Goal: Task Accomplishment & Management: Use online tool/utility

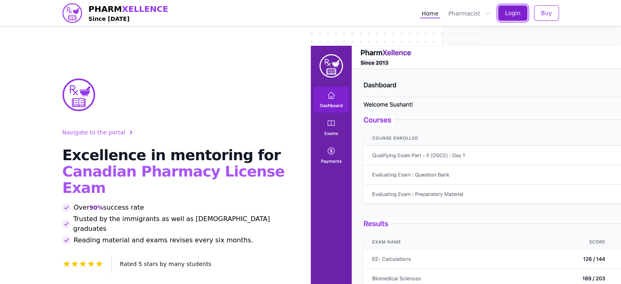
click at [511, 18] on button "Login" at bounding box center [512, 13] width 29 height 16
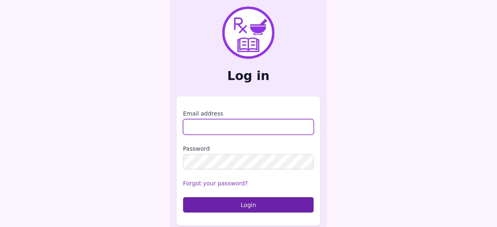
click at [247, 129] on input "Email address" at bounding box center [248, 127] width 131 height 16
type input "**********"
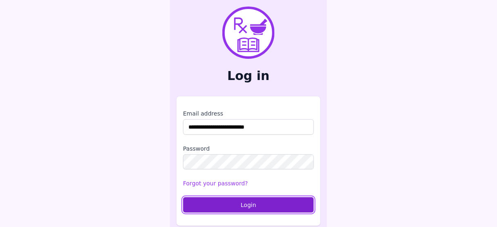
click at [253, 202] on button "Login" at bounding box center [248, 205] width 131 height 16
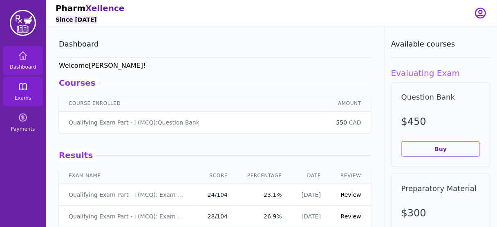
click at [22, 88] on icon at bounding box center [23, 87] width 10 height 10
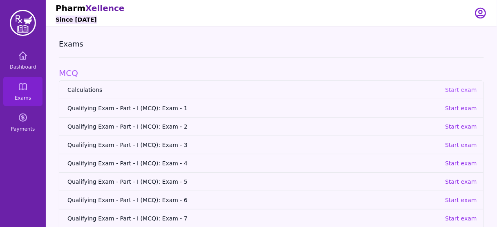
click at [459, 87] on p "Start exam" at bounding box center [461, 90] width 32 height 8
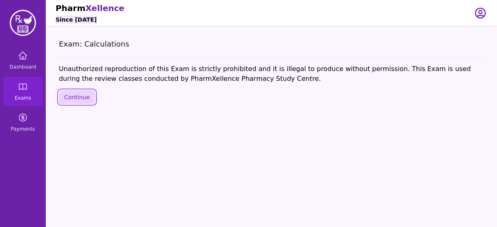
click at [80, 95] on button "Continue" at bounding box center [77, 97] width 36 height 14
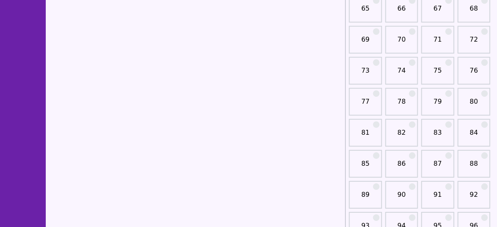
scroll to position [539, 0]
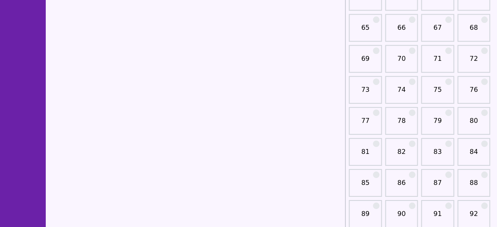
click at [437, 54] on link "71" at bounding box center [437, 62] width 28 height 16
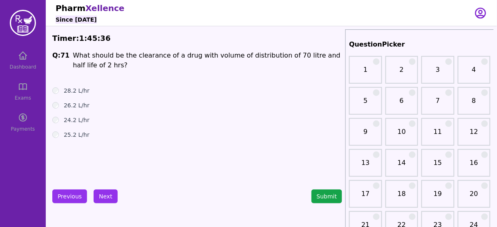
click at [216, 136] on div "25.2 L/hr" at bounding box center [196, 135] width 289 height 8
click at [108, 194] on button "Next" at bounding box center [106, 196] width 24 height 14
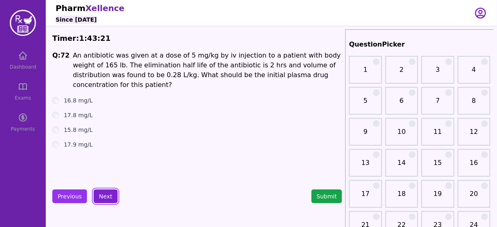
click at [107, 195] on button "Next" at bounding box center [106, 196] width 24 height 14
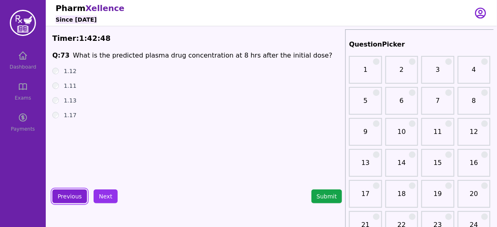
click at [67, 193] on button "Previous" at bounding box center [69, 196] width 35 height 14
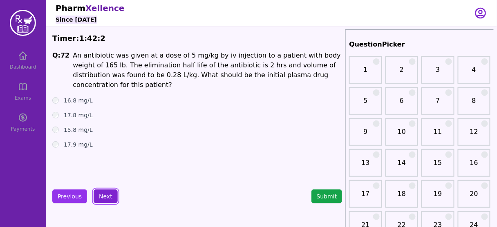
click at [102, 194] on button "Next" at bounding box center [106, 196] width 24 height 14
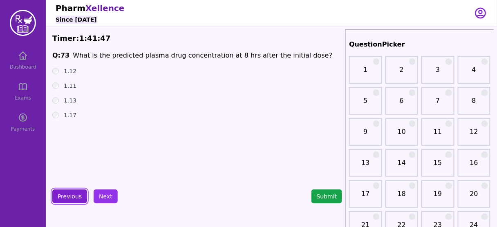
click at [74, 197] on button "Previous" at bounding box center [69, 196] width 35 height 14
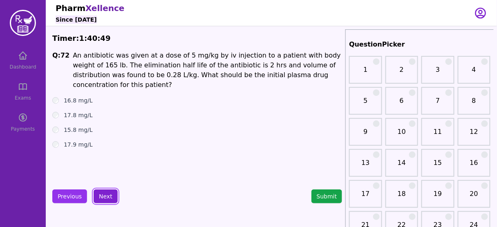
click at [105, 190] on button "Next" at bounding box center [106, 196] width 24 height 14
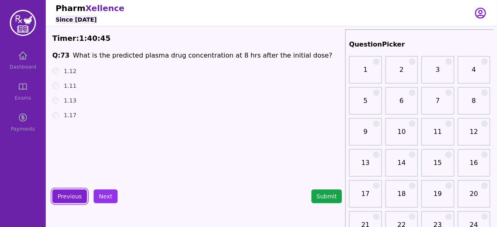
click at [69, 191] on button "Previous" at bounding box center [69, 196] width 35 height 14
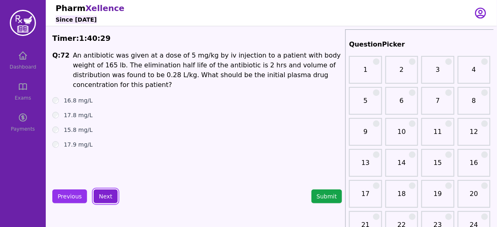
click at [106, 191] on button "Next" at bounding box center [106, 196] width 24 height 14
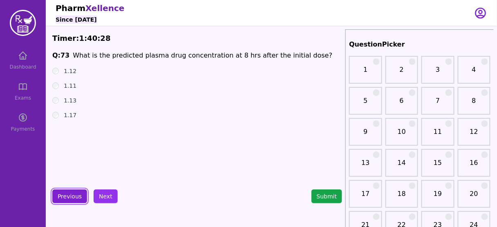
click at [71, 200] on button "Previous" at bounding box center [69, 196] width 35 height 14
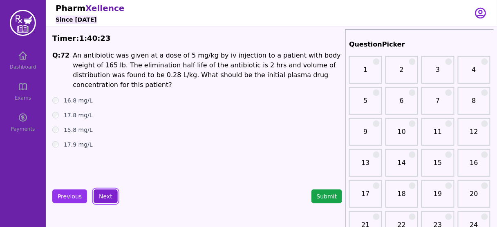
click at [104, 192] on button "Next" at bounding box center [106, 196] width 24 height 14
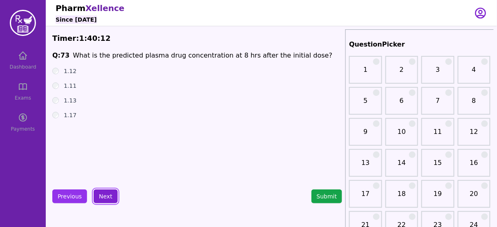
click at [108, 190] on button "Next" at bounding box center [106, 196] width 24 height 14
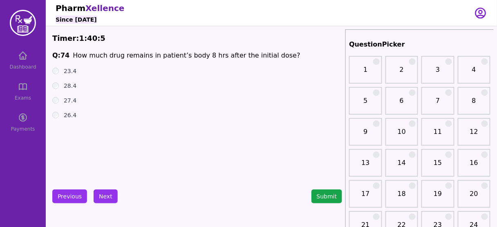
click at [70, 68] on label "23.4" at bounding box center [70, 71] width 13 height 8
click at [66, 198] on button "Previous" at bounding box center [69, 196] width 35 height 14
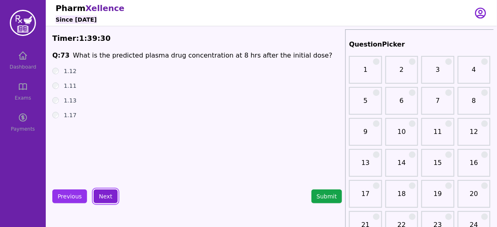
click at [105, 197] on button "Next" at bounding box center [106, 196] width 24 height 14
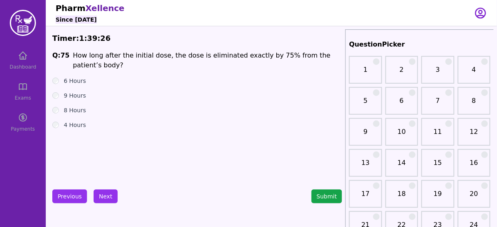
click at [262, 58] on span "How long after the initial dose, the dose is eliminated exactly by 75% from the…" at bounding box center [202, 60] width 258 height 18
click at [58, 77] on div "6 Hours" at bounding box center [196, 81] width 289 height 8
click at [65, 121] on label "4 Hours" at bounding box center [75, 125] width 22 height 8
click at [97, 195] on button "Next" at bounding box center [106, 196] width 24 height 14
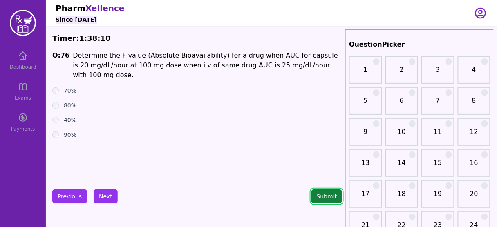
click at [327, 198] on button "Submit" at bounding box center [326, 196] width 31 height 14
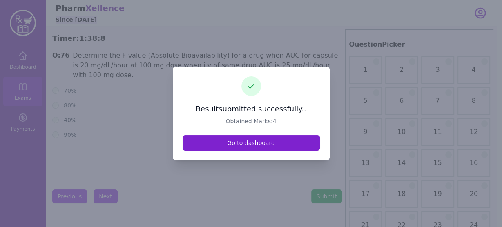
click at [239, 137] on link "Go to dashboard" at bounding box center [251, 143] width 137 height 16
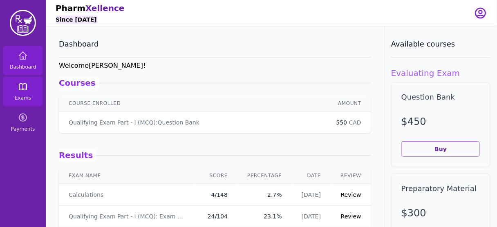
click at [10, 90] on link "Exams" at bounding box center [22, 91] width 39 height 29
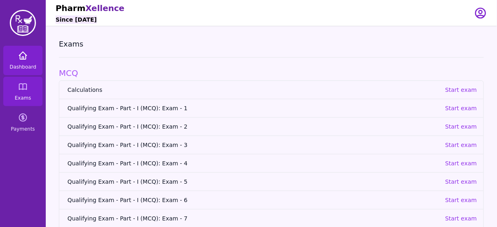
click at [27, 62] on link "Dashboard" at bounding box center [22, 60] width 39 height 29
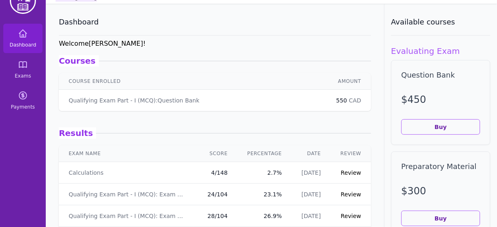
scroll to position [21, 0]
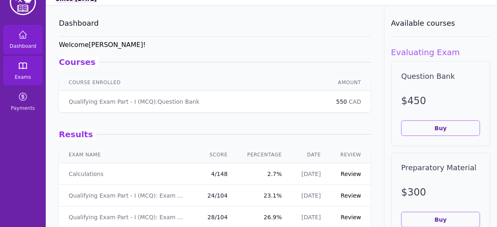
click at [24, 70] on icon at bounding box center [23, 66] width 10 height 10
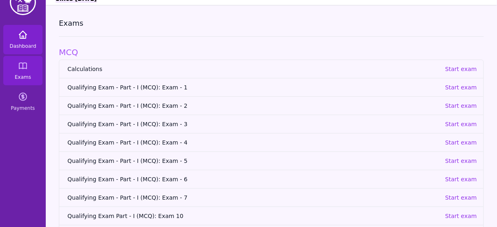
click at [20, 34] on icon at bounding box center [23, 35] width 10 height 10
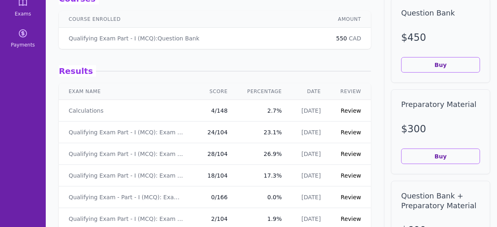
scroll to position [85, 0]
click at [356, 108] on td "Review" at bounding box center [350, 110] width 40 height 22
click at [350, 108] on link "Review" at bounding box center [351, 110] width 20 height 7
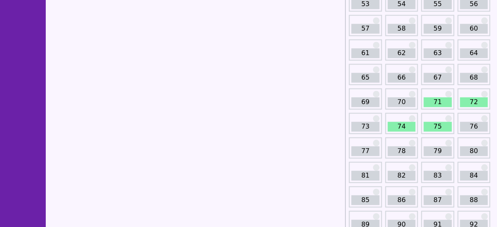
scroll to position [386, 0]
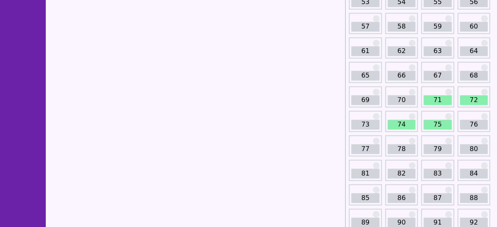
click at [441, 97] on link "71" at bounding box center [437, 101] width 28 height 10
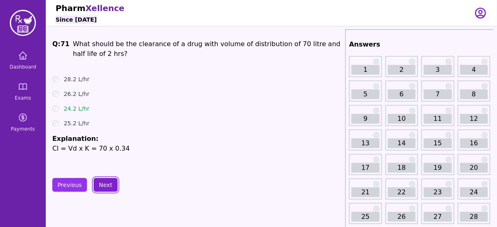
click at [105, 178] on button "Next" at bounding box center [106, 185] width 24 height 14
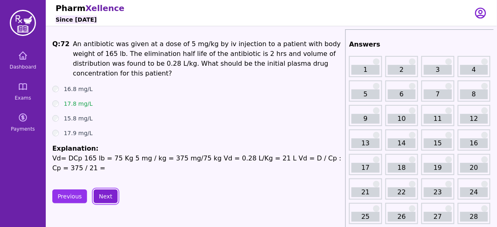
click at [103, 189] on button "Next" at bounding box center [106, 196] width 24 height 14
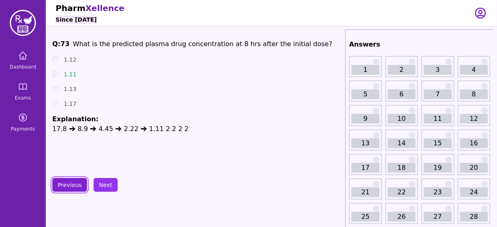
click at [69, 189] on button "Previous" at bounding box center [69, 185] width 35 height 14
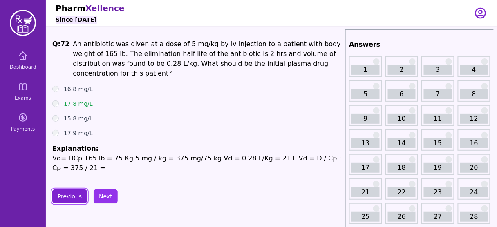
click at [69, 189] on button "Previous" at bounding box center [69, 196] width 35 height 14
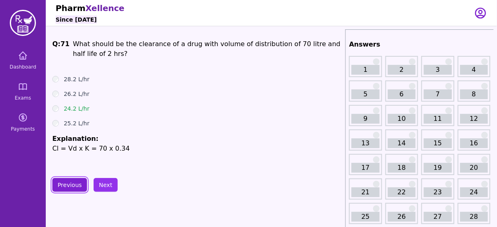
click at [69, 189] on button "Previous" at bounding box center [69, 185] width 35 height 14
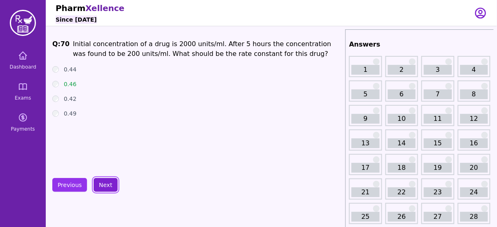
click at [99, 181] on button "Next" at bounding box center [106, 185] width 24 height 14
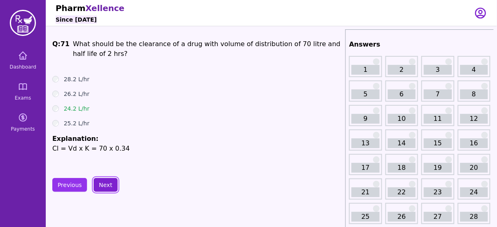
click at [99, 181] on button "Next" at bounding box center [106, 185] width 24 height 14
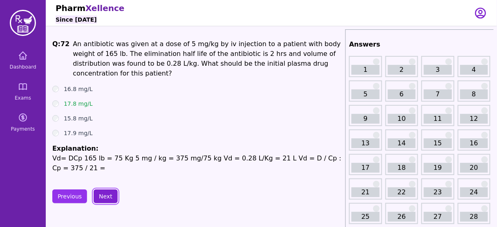
click at [99, 189] on button "Next" at bounding box center [106, 196] width 24 height 14
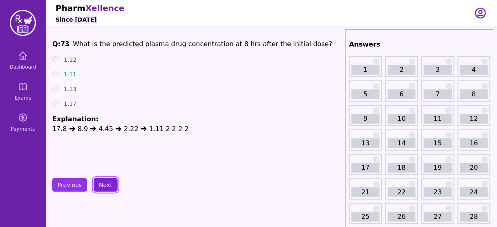
click at [99, 181] on button "Next" at bounding box center [106, 185] width 24 height 14
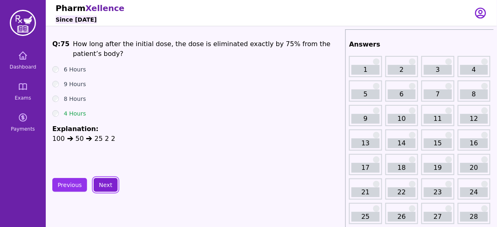
click at [99, 181] on button "Next" at bounding box center [106, 185] width 24 height 14
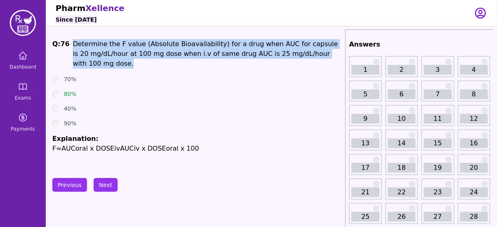
drag, startPoint x: 338, startPoint y: 58, endPoint x: 69, endPoint y: 46, distance: 269.4
click at [73, 46] on p "Determine the F value (Absolute Bioavailability) for a drug when AUC for capsul…" at bounding box center [207, 53] width 269 height 29
copy span "Determine the F value (Absolute Bioavailability) for a drug when AUC for capsul…"
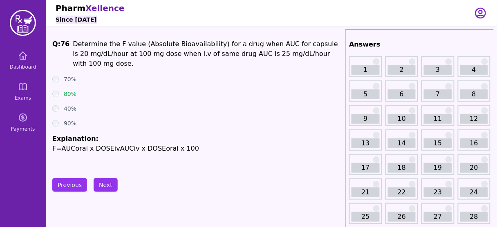
click at [196, 134] on li "Explanation: F=AUCoral x DOSEivAUCiv x DOSEoral x 100" at bounding box center [196, 144] width 289 height 20
click at [105, 182] on button "Next" at bounding box center [106, 185] width 24 height 14
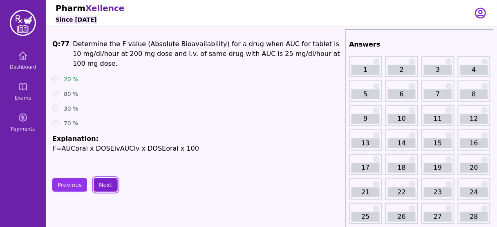
click at [105, 178] on button "Next" at bounding box center [106, 185] width 24 height 14
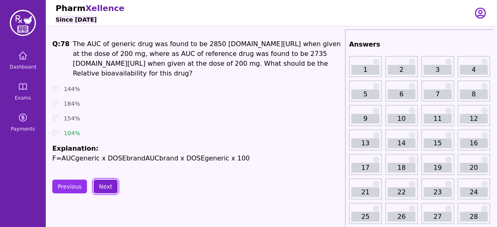
click at [98, 183] on button "Next" at bounding box center [106, 187] width 24 height 14
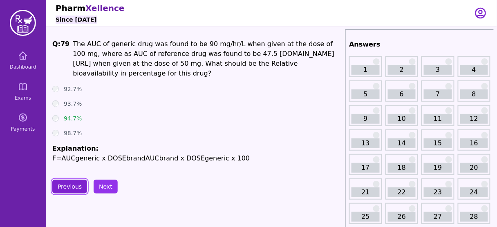
click at [61, 180] on button "Previous" at bounding box center [69, 187] width 35 height 14
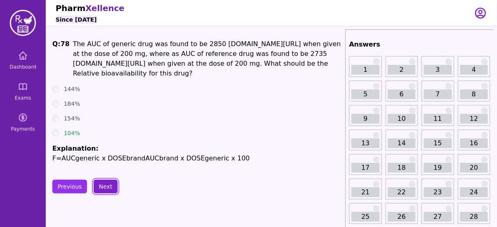
click at [104, 184] on button "Next" at bounding box center [106, 187] width 24 height 14
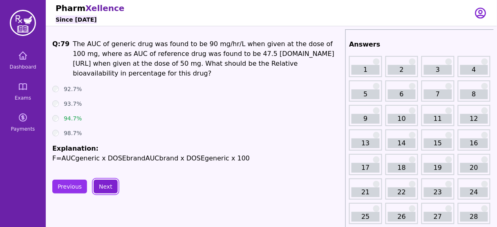
click at [105, 184] on button "Next" at bounding box center [106, 187] width 24 height 14
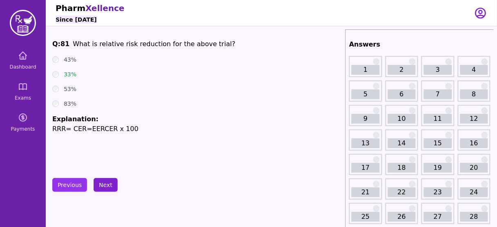
click at [107, 180] on button "Next" at bounding box center [106, 185] width 24 height 14
click at [104, 180] on button "Next" at bounding box center [106, 185] width 24 height 14
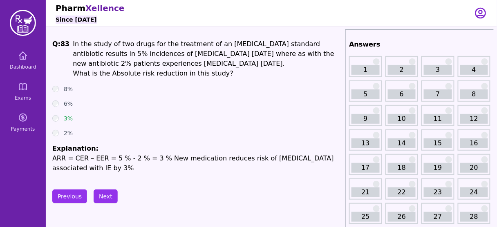
click at [119, 58] on span "In the study of two drugs for the treatment of an [MEDICAL_DATA] standard antib…" at bounding box center [203, 53] width 261 height 27
click at [145, 84] on div "Q: 83 In the study of two drugs for the treatment of an [MEDICAL_DATA] standard…" at bounding box center [196, 106] width 289 height 134
click at [103, 190] on button "Next" at bounding box center [106, 196] width 24 height 14
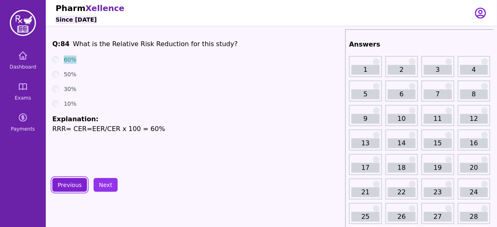
click at [69, 180] on button "Previous" at bounding box center [69, 185] width 35 height 14
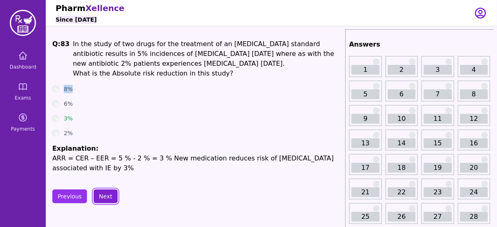
click at [110, 198] on button "Next" at bounding box center [106, 196] width 24 height 14
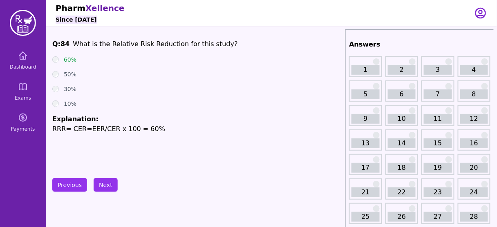
click at [105, 186] on button "Next" at bounding box center [106, 185] width 24 height 14
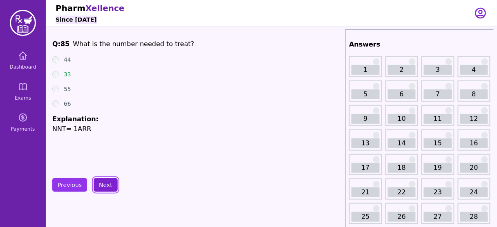
click at [105, 186] on button "Next" at bounding box center [106, 185] width 24 height 14
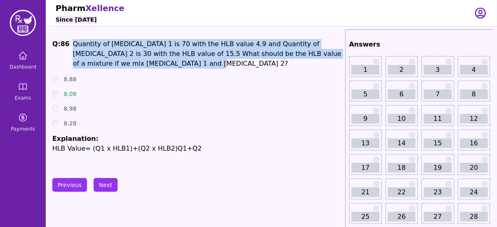
drag, startPoint x: 107, startPoint y: 64, endPoint x: 71, endPoint y: 45, distance: 40.4
click at [73, 45] on span "Quantity of [MEDICAL_DATA] 1 is 70 with the HLB value 4.9 and Quantity of [MEDI…" at bounding box center [207, 53] width 268 height 27
copy span "Quantity of [MEDICAL_DATA] 1 is 70 with the HLB value 4.9 and Quantity of [MEDI…"
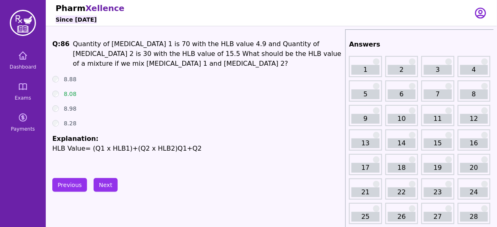
click at [202, 84] on ul "8.88 8.08 8.98 8.28 Explanation: HLB Value= (Q1 x HLB1)+(Q2 x HLB2)Q1+Q2" at bounding box center [196, 114] width 289 height 78
click at [108, 183] on button "Next" at bounding box center [106, 185] width 24 height 14
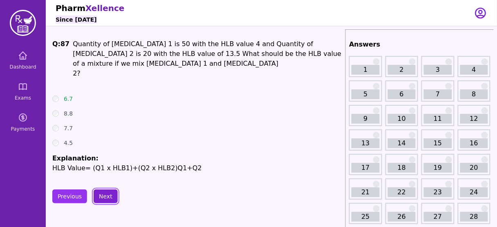
click at [108, 189] on button "Next" at bounding box center [106, 196] width 24 height 14
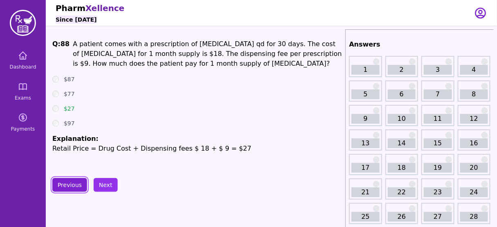
click at [69, 183] on button "Previous" at bounding box center [69, 185] width 35 height 14
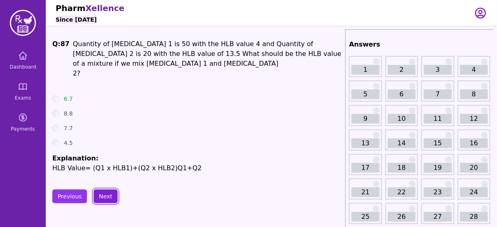
click at [105, 189] on button "Next" at bounding box center [106, 196] width 24 height 14
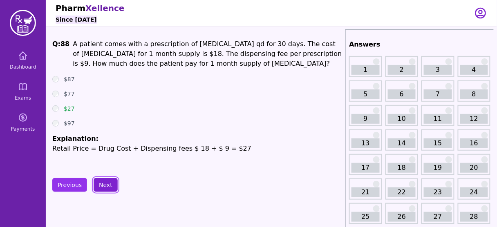
click at [105, 182] on button "Next" at bounding box center [106, 185] width 24 height 14
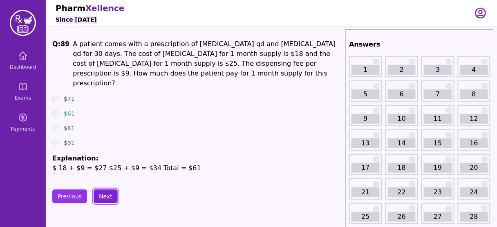
click at [96, 189] on button "Next" at bounding box center [106, 196] width 24 height 14
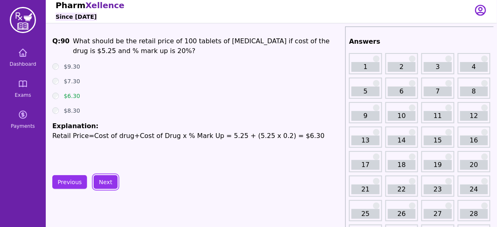
scroll to position [5, 0]
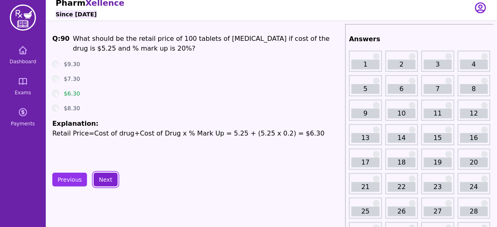
click at [103, 178] on button "Next" at bounding box center [106, 180] width 24 height 14
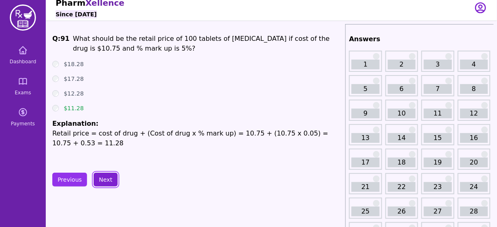
click at [109, 178] on button "Next" at bounding box center [106, 180] width 24 height 14
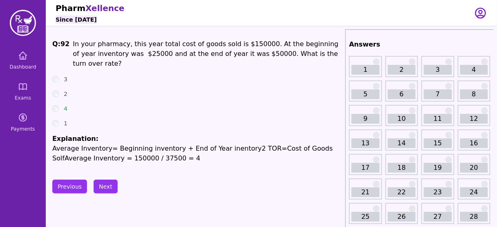
click at [171, 90] on div "2" at bounding box center [196, 94] width 289 height 8
click at [186, 50] on span "In your pharmacy, this year total cost of goods sold is $150000. At the beginni…" at bounding box center [205, 53] width 265 height 27
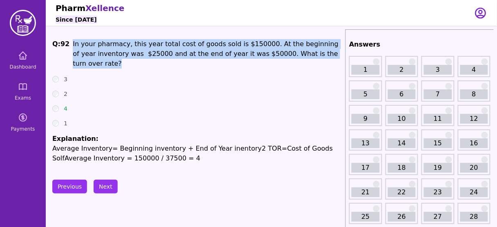
click at [186, 50] on span "In your pharmacy, this year total cost of goods sold is $150000. At the beginni…" at bounding box center [205, 53] width 265 height 27
copy span "In your pharmacy, this year total cost of goods sold is $150000. At the beginni…"
click at [104, 187] on button "Next" at bounding box center [106, 187] width 24 height 14
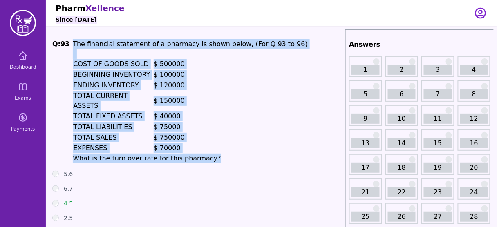
click at [182, 133] on p "$ 750000" at bounding box center [170, 138] width 33 height 10
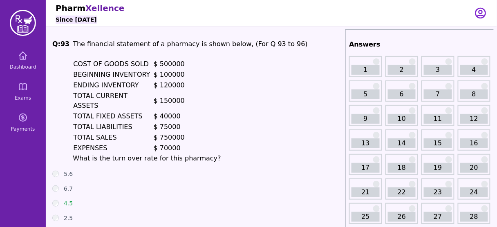
drag, startPoint x: 177, startPoint y: 87, endPoint x: 162, endPoint y: 86, distance: 15.6
click at [162, 86] on p "$ 120000" at bounding box center [170, 85] width 33 height 10
drag, startPoint x: 178, startPoint y: 76, endPoint x: 163, endPoint y: 77, distance: 14.7
click at [163, 77] on p "$ 100000" at bounding box center [170, 75] width 33 height 10
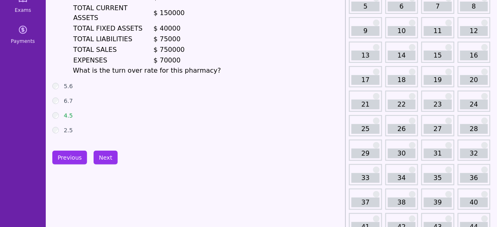
scroll to position [95, 0]
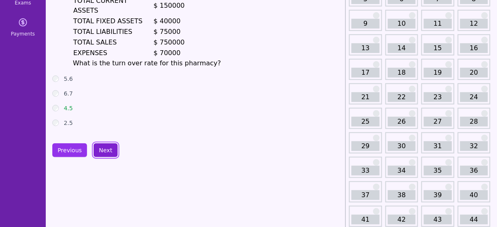
click at [104, 143] on button "Next" at bounding box center [106, 150] width 24 height 14
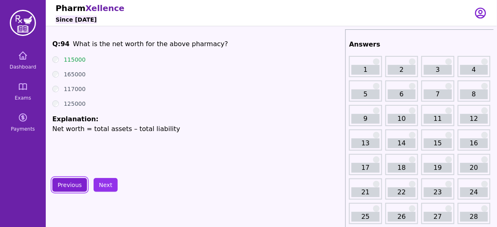
click at [65, 187] on button "Previous" at bounding box center [69, 185] width 35 height 14
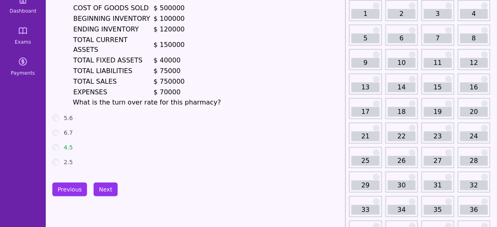
scroll to position [56, 0]
click at [98, 183] on button "Next" at bounding box center [106, 189] width 24 height 14
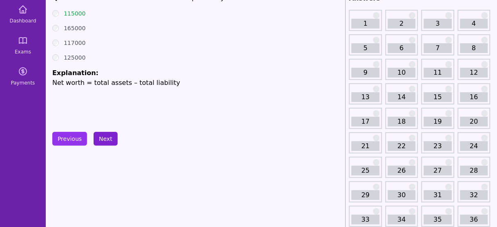
scroll to position [46, 0]
click at [103, 139] on button "Next" at bounding box center [106, 139] width 24 height 14
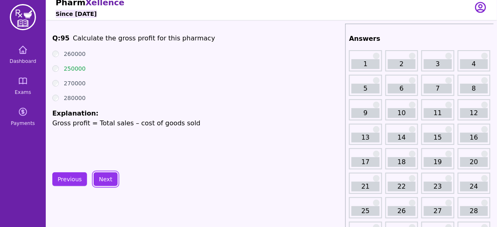
scroll to position [5, 0]
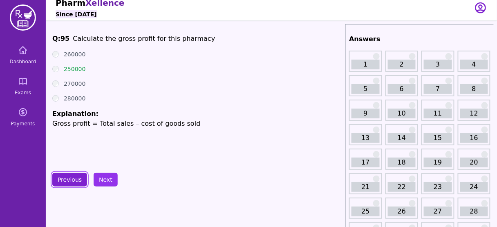
click at [58, 176] on button "Previous" at bounding box center [69, 180] width 35 height 14
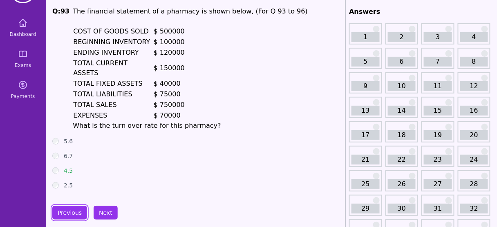
scroll to position [33, 0]
click at [104, 206] on button "Next" at bounding box center [106, 213] width 24 height 14
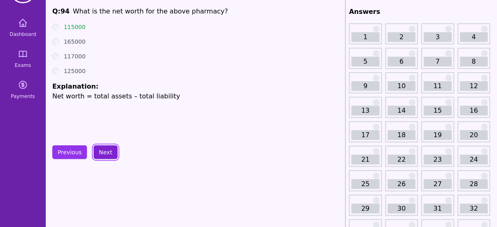
click at [104, 149] on button "Next" at bounding box center [106, 152] width 24 height 14
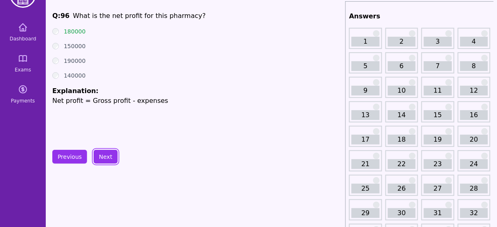
scroll to position [28, 0]
click at [62, 157] on button "Previous" at bounding box center [69, 157] width 35 height 14
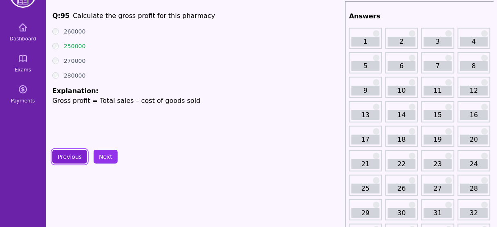
click at [64, 158] on button "Previous" at bounding box center [69, 157] width 35 height 14
click at [61, 156] on button "Previous" at bounding box center [69, 157] width 35 height 14
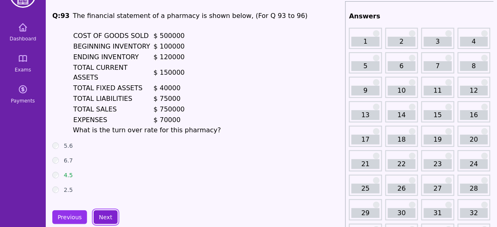
click at [98, 210] on button "Next" at bounding box center [106, 217] width 24 height 14
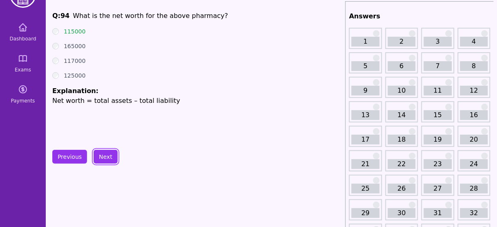
scroll to position [21, 0]
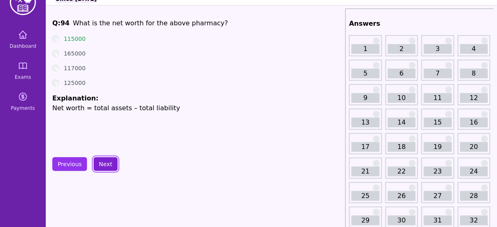
click at [105, 167] on button "Next" at bounding box center [106, 164] width 24 height 14
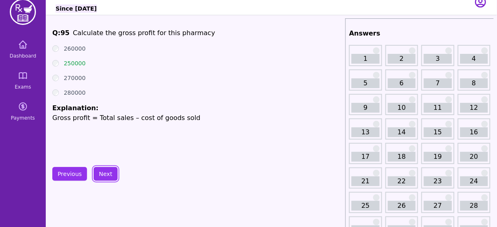
scroll to position [10, 0]
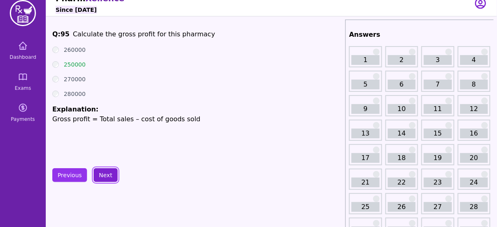
click at [102, 172] on button "Next" at bounding box center [106, 175] width 24 height 14
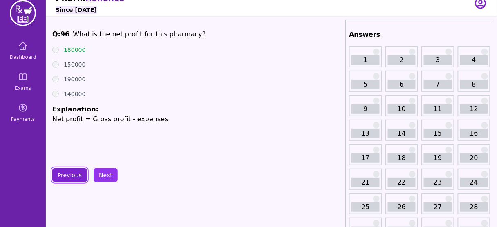
click at [70, 172] on button "Previous" at bounding box center [69, 175] width 35 height 14
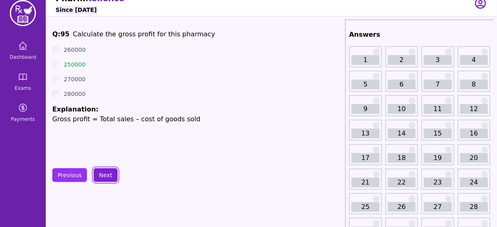
click at [101, 168] on button "Next" at bounding box center [106, 175] width 24 height 14
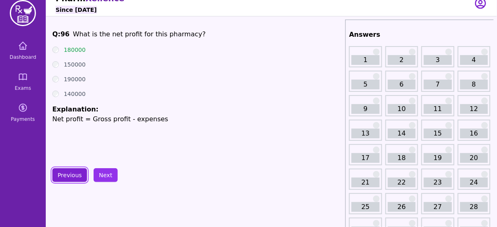
click at [66, 177] on button "Previous" at bounding box center [69, 175] width 35 height 14
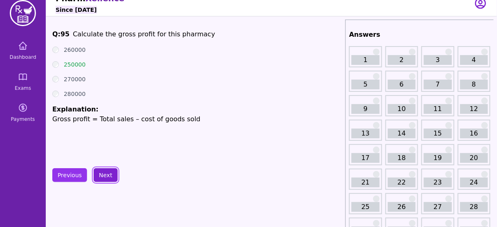
click at [105, 169] on button "Next" at bounding box center [106, 175] width 24 height 14
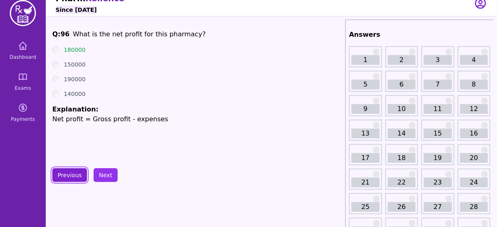
click at [65, 175] on button "Previous" at bounding box center [69, 175] width 35 height 14
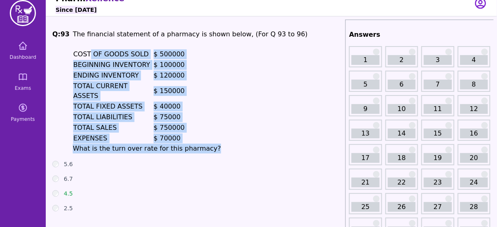
drag, startPoint x: 200, startPoint y: 138, endPoint x: 76, endPoint y: 56, distance: 149.1
click at [76, 56] on h1 "The financial statement of a pharmacy is shown below, (For Q 93 to 96) COST OF …" at bounding box center [190, 91] width 235 height 124
copy h1 "OST OF GOODS SOLD $ 500000 BEGINNING INVENTORY $ 100000 ENDING INVENTORY $ 1200…"
click at [214, 129] on h1 "The financial statement of a pharmacy is shown below, (For Q 93 to 96) COST OF …" at bounding box center [190, 91] width 235 height 124
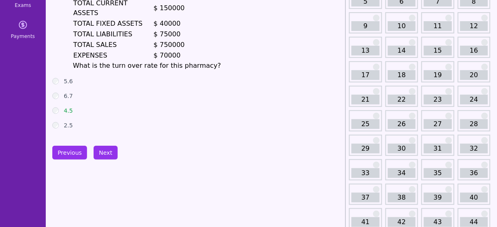
scroll to position [92, 0]
click at [98, 146] on button "Next" at bounding box center [106, 153] width 24 height 14
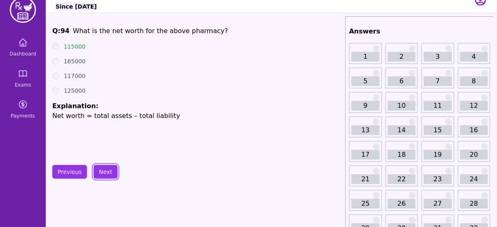
scroll to position [13, 0]
click at [97, 174] on button "Next" at bounding box center [106, 172] width 24 height 14
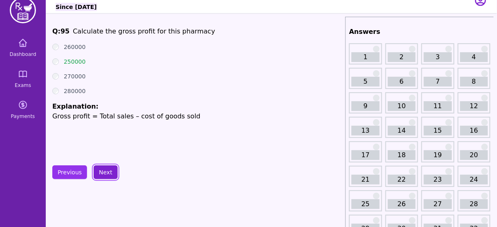
click at [102, 169] on button "Next" at bounding box center [106, 172] width 24 height 14
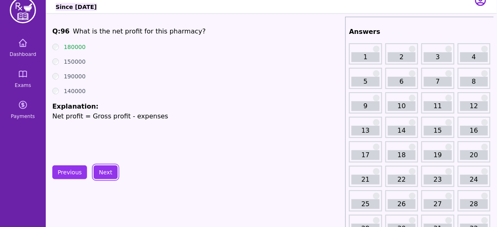
scroll to position [0, 0]
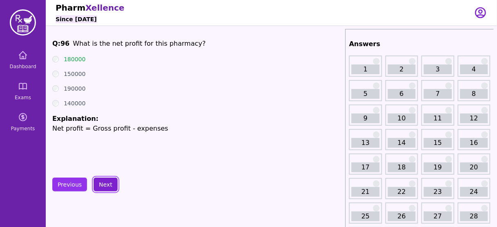
click at [100, 180] on button "Next" at bounding box center [106, 185] width 24 height 14
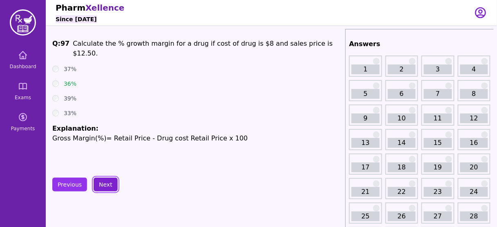
click at [104, 188] on button "Next" at bounding box center [106, 185] width 24 height 14
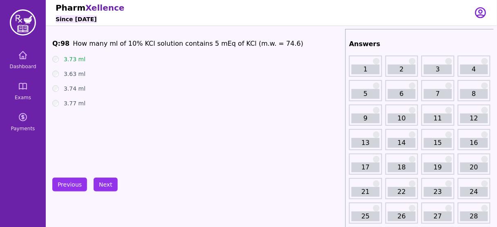
click at [134, 44] on span "How many ml of 10% KCl solution contains 5 mEq of KCl (m.w. = 74.6)" at bounding box center [188, 44] width 230 height 8
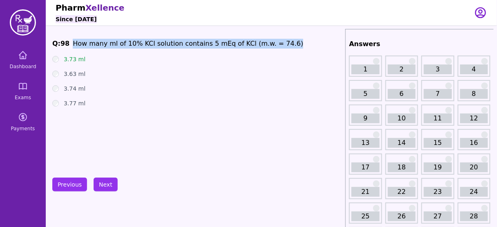
click at [134, 44] on span "How many ml of 10% KCl solution contains 5 mEq of KCl (m.w. = 74.6)" at bounding box center [188, 44] width 230 height 8
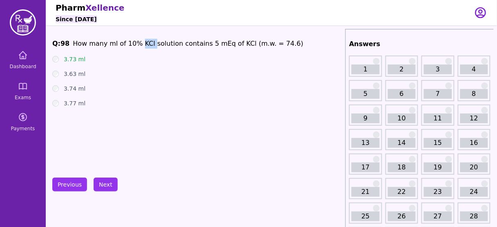
click at [134, 44] on span "How many ml of 10% KCl solution contains 5 mEq of KCl (m.w. = 74.6)" at bounding box center [188, 44] width 230 height 8
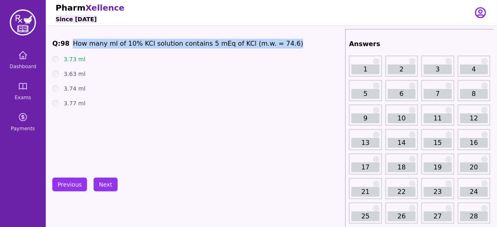
click at [134, 44] on span "How many ml of 10% KCl solution contains 5 mEq of KCl (m.w. = 74.6)" at bounding box center [188, 44] width 230 height 8
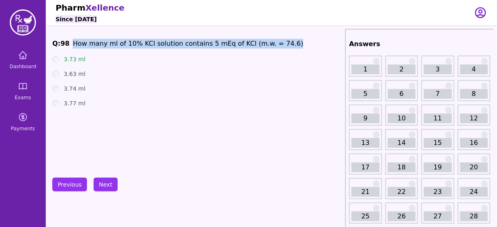
click at [134, 44] on span "How many ml of 10% KCl solution contains 5 mEq of KCl (m.w. = 74.6)" at bounding box center [188, 44] width 230 height 8
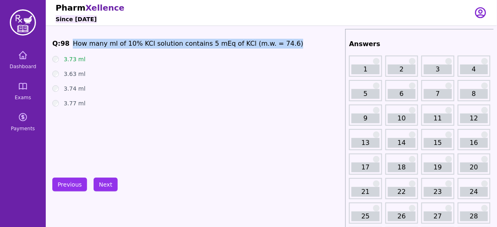
click at [134, 44] on span "How many ml of 10% KCl solution contains 5 mEq of KCl (m.w. = 74.6)" at bounding box center [188, 44] width 230 height 8
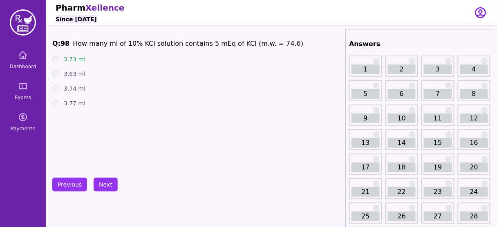
click at [198, 69] on ul "3.73 ml 3.63 ml 3.74 ml 3.77 ml" at bounding box center [196, 81] width 289 height 52
click at [168, 45] on span "How many ml of 10% KCl solution contains 5 mEq of KCl (m.w. = 74.6)" at bounding box center [188, 44] width 230 height 8
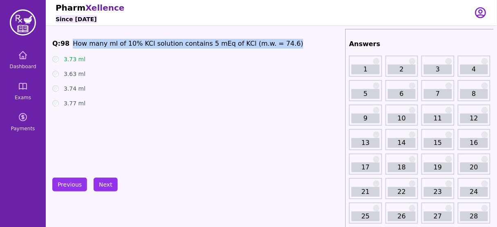
click at [168, 45] on span "How many ml of 10% KCl solution contains 5 mEq of KCl (m.w. = 74.6)" at bounding box center [188, 44] width 230 height 8
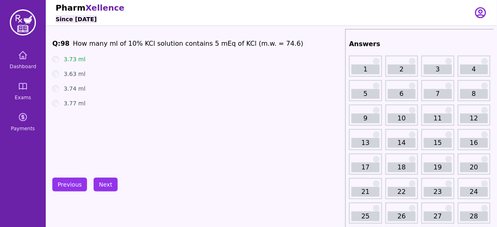
click at [168, 45] on span "How many ml of 10% KCl solution contains 5 mEq of KCl (m.w. = 74.6)" at bounding box center [188, 44] width 230 height 8
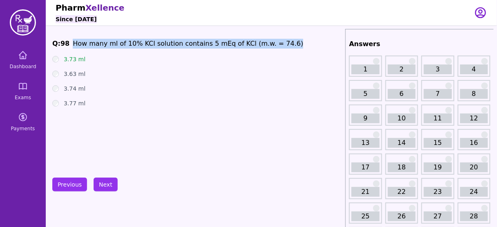
click at [168, 45] on span "How many ml of 10% KCl solution contains 5 mEq of KCl (m.w. = 74.6)" at bounding box center [188, 44] width 230 height 8
copy span "How many ml of 10% KCl solution contains 5 mEq of KCl (m.w. = 74.6)"
click at [102, 178] on button "Next" at bounding box center [106, 185] width 24 height 14
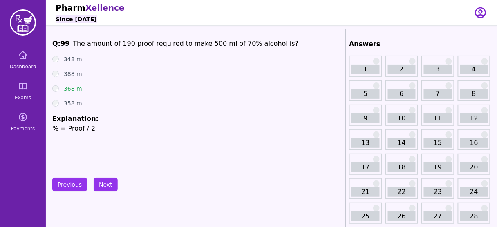
click at [149, 116] on li "Explanation: % = Proof / 2" at bounding box center [196, 124] width 289 height 20
click at [159, 45] on span "The amount of 190 proof required to make 500 ml of 70% alcohol is?" at bounding box center [185, 44] width 225 height 8
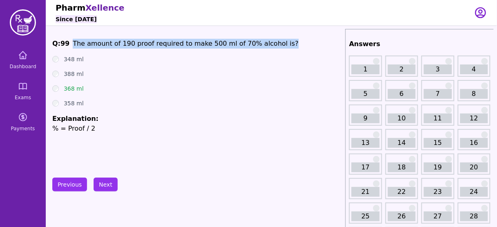
click at [159, 45] on span "The amount of 190 proof required to make 500 ml of 70% alcohol is?" at bounding box center [185, 44] width 225 height 8
copy span "The amount of 190 proof required to make 500 ml of 70% alcohol is?"
click at [104, 186] on button "Next" at bounding box center [106, 185] width 24 height 14
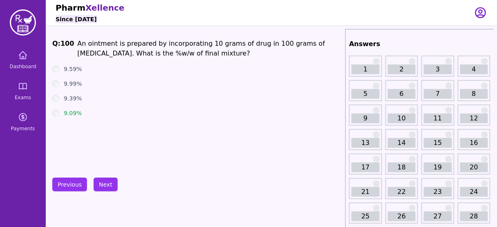
click at [149, 123] on div "Q: 100 An ointment is prepared by incorporating 10 grams of drug in 100 grams o…" at bounding box center [196, 100] width 289 height 122
click at [204, 46] on span "An ointment is prepared by incorporating 10 grams of drug in 100 grams of [MEDI…" at bounding box center [200, 49] width 247 height 18
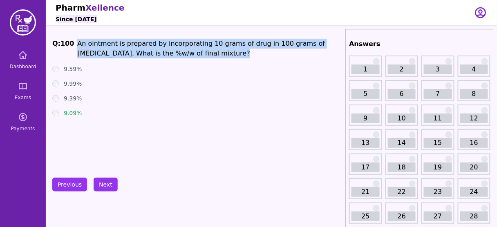
click at [204, 46] on span "An ointment is prepared by incorporating 10 grams of drug in 100 grams of [MEDI…" at bounding box center [200, 49] width 247 height 18
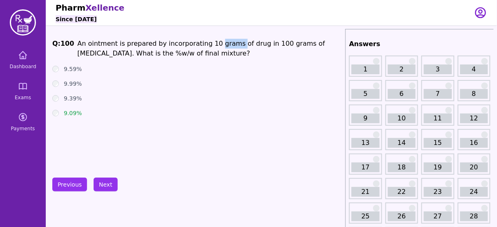
click at [204, 46] on span "An ointment is prepared by incorporating 10 grams of drug in 100 grams of [MEDI…" at bounding box center [200, 49] width 247 height 18
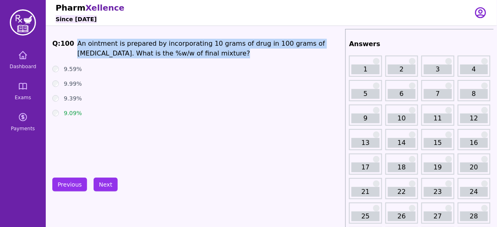
click at [204, 46] on span "An ointment is prepared by incorporating 10 grams of drug in 100 grams of [MEDI…" at bounding box center [200, 49] width 247 height 18
click at [99, 182] on button "Next" at bounding box center [106, 185] width 24 height 14
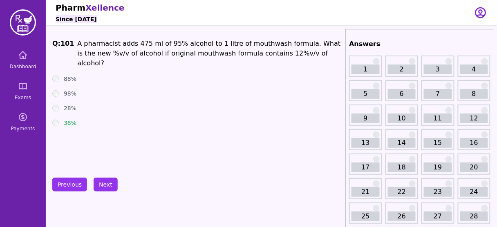
click at [150, 119] on div "38%" at bounding box center [196, 123] width 289 height 8
click at [170, 44] on span "A pharmacist adds 475 ml of 95% alcohol to 1 litre of mouthwash formula. What i…" at bounding box center [208, 53] width 263 height 27
click at [200, 41] on span "A pharmacist adds 475 ml of 95% alcohol to 1 litre of mouthwash formula. What i…" at bounding box center [208, 53] width 263 height 27
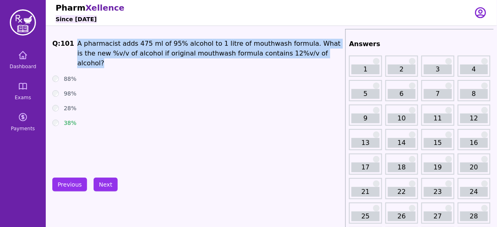
click at [200, 41] on span "A pharmacist adds 475 ml of 95% alcohol to 1 litre of mouthwash formula. What i…" at bounding box center [208, 53] width 263 height 27
copy span "A pharmacist adds 475 ml of 95% alcohol to 1 litre of mouthwash formula. What i…"
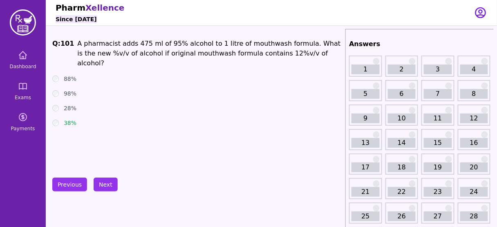
click at [151, 88] on ul "88% 98% 28% 38%" at bounding box center [196, 101] width 289 height 52
click at [103, 183] on button "Next" at bounding box center [106, 185] width 24 height 14
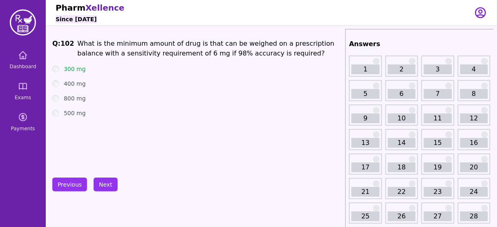
click at [143, 42] on span "What is the minimum amount of drug is that can be weighed on a prescription bal…" at bounding box center [205, 49] width 257 height 18
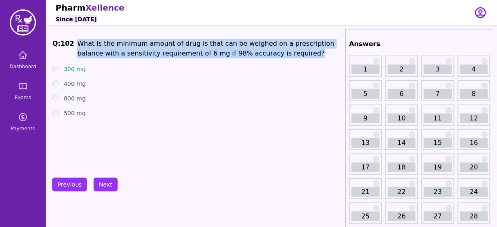
click at [143, 42] on span "What is the minimum amount of drug is that can be weighed on a prescription bal…" at bounding box center [205, 49] width 257 height 18
click at [176, 51] on span "What is the minimum amount of drug is that can be weighed on a prescription bal…" at bounding box center [205, 49] width 257 height 18
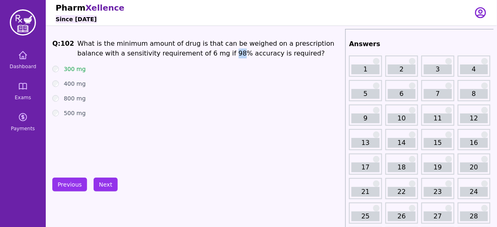
click at [176, 51] on span "What is the minimum amount of drug is that can be weighed on a prescription bal…" at bounding box center [205, 49] width 257 height 18
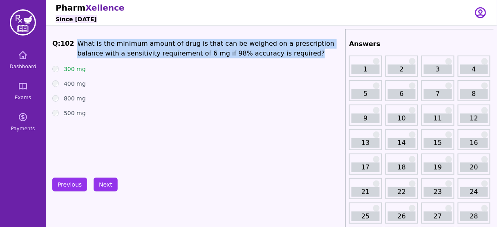
click at [176, 51] on span "What is the minimum amount of drug is that can be weighed on a prescription bal…" at bounding box center [205, 49] width 257 height 18
click at [174, 51] on span "What is the minimum amount of drug is that can be weighed on a prescription bal…" at bounding box center [205, 49] width 257 height 18
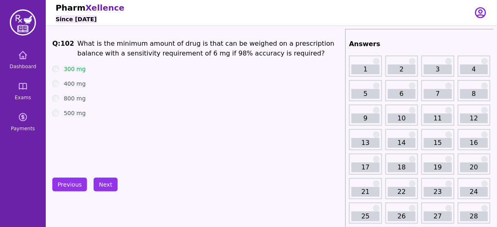
click at [134, 39] on p "What is the minimum amount of drug is that can be weighed on a prescription bal…" at bounding box center [209, 49] width 265 height 20
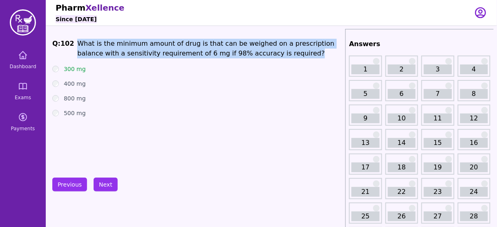
click at [134, 39] on p "What is the minimum amount of drug is that can be weighed on a prescription bal…" at bounding box center [209, 49] width 265 height 20
copy span "What is the minimum amount of drug is that can be weighed on a prescription bal…"
click at [107, 185] on button "Next" at bounding box center [106, 185] width 24 height 14
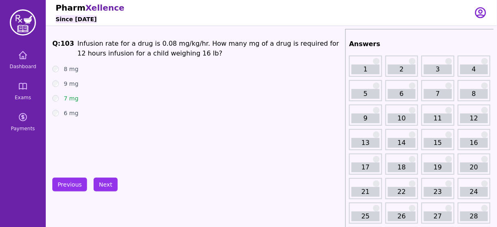
click at [147, 132] on div "Q: 103 Infusion rate for a drug is 0.08 mg/kg/hr. How many mg of a drug is requ…" at bounding box center [196, 100] width 289 height 122
click at [158, 45] on span "Infusion rate for a drug is 0.08 mg/kg/hr. How many mg of a drug is required fo…" at bounding box center [207, 49] width 261 height 18
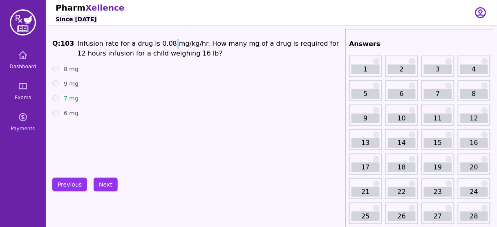
click at [158, 45] on span "Infusion rate for a drug is 0.08 mg/kg/hr. How many mg of a drug is required fo…" at bounding box center [207, 49] width 261 height 18
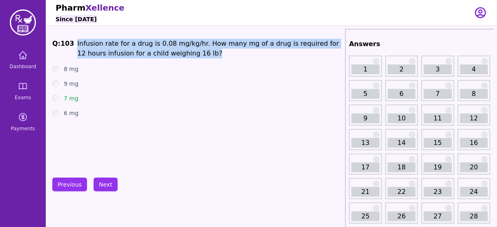
click at [158, 45] on span "Infusion rate for a drug is 0.08 mg/kg/hr. How many mg of a drug is required fo…" at bounding box center [207, 49] width 261 height 18
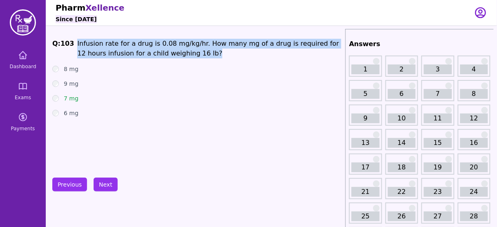
click at [158, 45] on span "Infusion rate for a drug is 0.08 mg/kg/hr. How many mg of a drug is required fo…" at bounding box center [207, 49] width 261 height 18
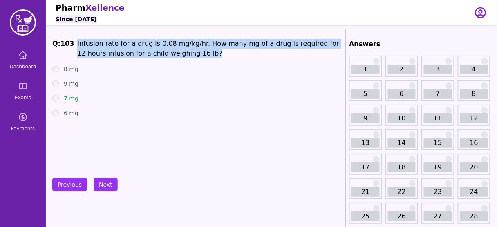
click at [158, 45] on span "Infusion rate for a drug is 0.08 mg/kg/hr. How many mg of a drug is required fo…" at bounding box center [207, 49] width 261 height 18
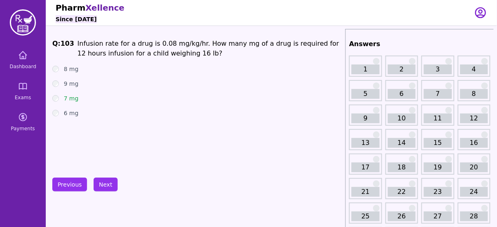
click at [175, 72] on div "8 mg" at bounding box center [196, 69] width 289 height 8
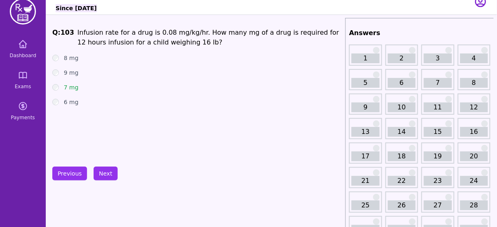
scroll to position [3, 0]
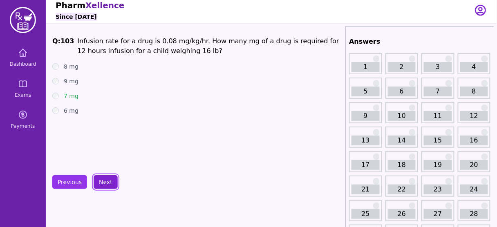
click at [99, 185] on button "Next" at bounding box center [106, 182] width 24 height 14
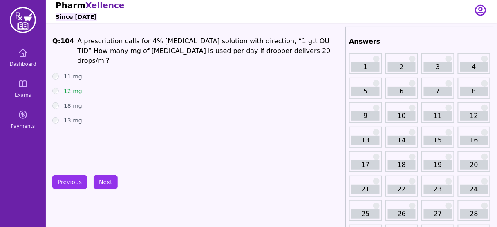
click at [267, 43] on span "A prescription calls for 4% [MEDICAL_DATA] solution with direction, “1 gtt OU T…" at bounding box center [203, 50] width 253 height 27
click at [278, 38] on span "A prescription calls for 4% [MEDICAL_DATA] solution with direction, “1 gtt OU T…" at bounding box center [203, 50] width 253 height 27
click at [107, 188] on button "Next" at bounding box center [106, 182] width 24 height 14
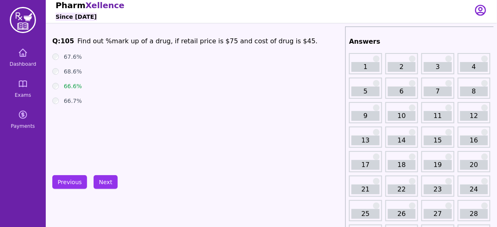
click at [211, 38] on span "Find out %mark up of a drug, if retail price is $75 and cost of drug is $45." at bounding box center [197, 41] width 240 height 8
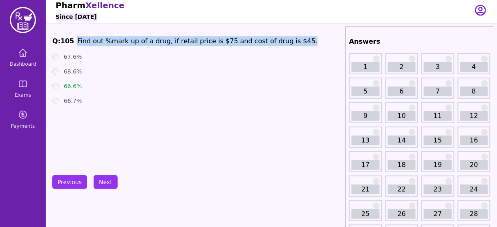
click at [211, 38] on span "Find out %mark up of a drug, if retail price is $75 and cost of drug is $45." at bounding box center [197, 41] width 240 height 8
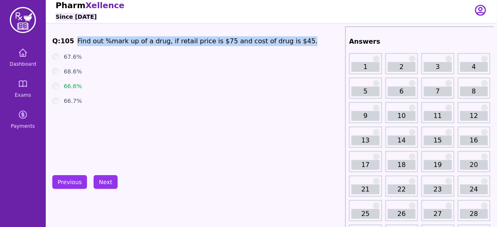
click at [211, 38] on span "Find out %mark up of a drug, if retail price is $75 and cost of drug is $45." at bounding box center [197, 41] width 240 height 8
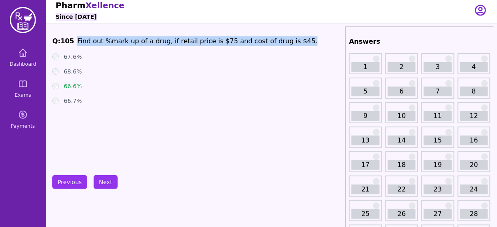
click at [211, 38] on span "Find out %mark up of a drug, if retail price is $75 and cost of drug is $45." at bounding box center [197, 41] width 240 height 8
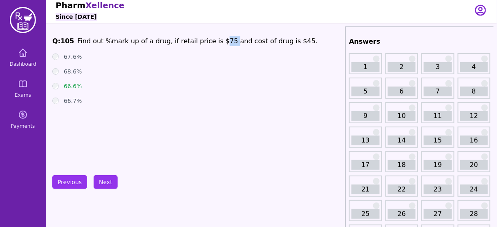
click at [211, 38] on span "Find out %mark up of a drug, if retail price is $75 and cost of drug is $45." at bounding box center [197, 41] width 240 height 8
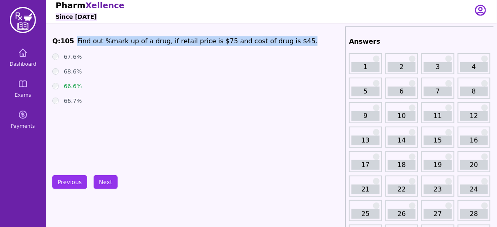
click at [211, 38] on span "Find out %mark up of a drug, if retail price is $75 and cost of drug is $45." at bounding box center [197, 41] width 240 height 8
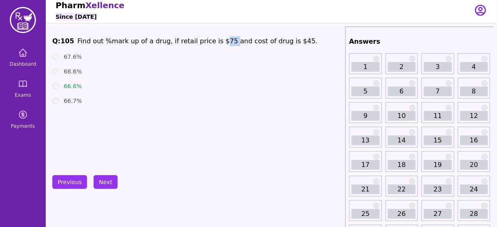
click at [211, 38] on span "Find out %mark up of a drug, if retail price is $75 and cost of drug is $45." at bounding box center [197, 41] width 240 height 8
click at [245, 43] on span "Find out %mark up of a drug, if retail price is $75 and cost of drug is $45." at bounding box center [197, 41] width 240 height 8
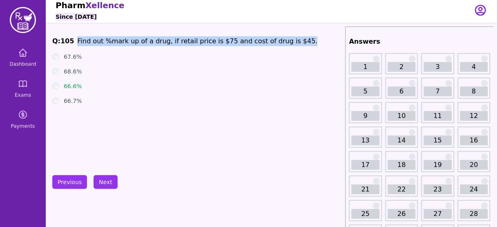
click at [245, 43] on span "Find out %mark up of a drug, if retail price is $75 and cost of drug is $45." at bounding box center [197, 41] width 240 height 8
copy span "Find out %mark up of a drug, if retail price is $75 and cost of drug is $45."
click at [104, 181] on button "Next" at bounding box center [106, 182] width 24 height 14
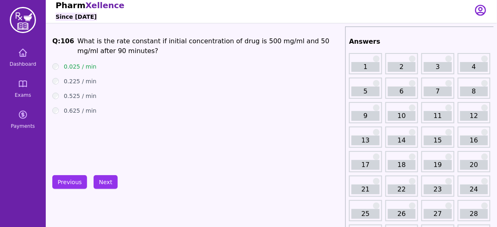
click at [196, 126] on div "Q: 106 What is the rate constant if initial concentration of drug is 500 mg/ml …" at bounding box center [196, 97] width 289 height 122
click at [255, 38] on span "What is the rate constant if initial concentration of drug is 500 mg/ml and 50 …" at bounding box center [203, 46] width 252 height 18
click at [99, 184] on button "Next" at bounding box center [106, 182] width 24 height 14
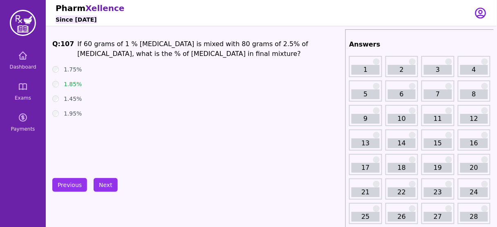
click at [153, 43] on span "If 60 grams of 1 % [MEDICAL_DATA] is mixed with 80 grams of 2.5% of [MEDICAL_DA…" at bounding box center [192, 49] width 231 height 18
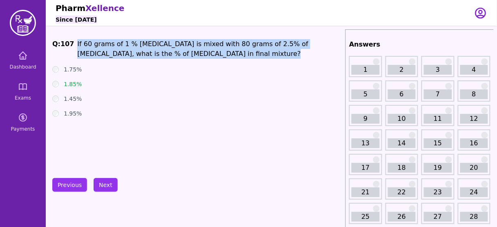
click at [153, 43] on span "If 60 grams of 1 % [MEDICAL_DATA] is mixed with 80 grams of 2.5% of [MEDICAL_DA…" at bounding box center [192, 49] width 231 height 18
click at [100, 182] on button "Next" at bounding box center [106, 185] width 24 height 14
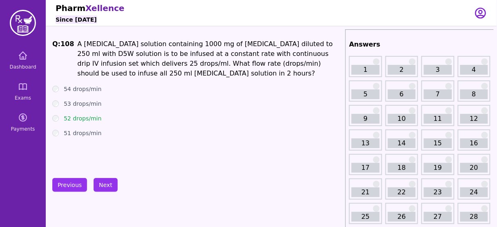
click at [154, 126] on ul "54 drops/min 53 drops/min 52 drops/min 51 drops/min" at bounding box center [196, 111] width 289 height 52
click at [101, 183] on button "Next" at bounding box center [106, 185] width 24 height 14
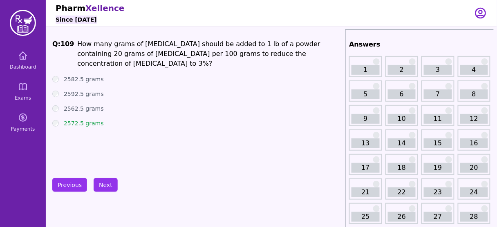
click at [252, 53] on span "How many grams of [MEDICAL_DATA] should be added to 1 lb of a powder containing…" at bounding box center [198, 53] width 243 height 27
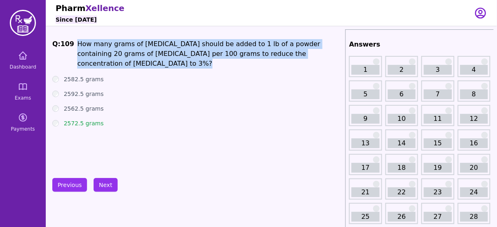
click at [252, 53] on span "How many grams of [MEDICAL_DATA] should be added to 1 lb of a powder containing…" at bounding box center [198, 53] width 243 height 27
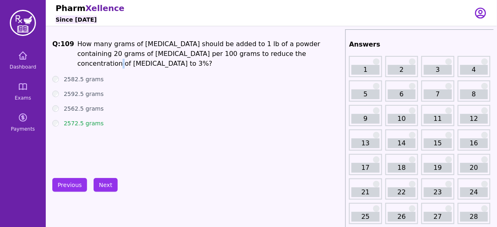
click at [252, 53] on span "How many grams of [MEDICAL_DATA] should be added to 1 lb of a powder containing…" at bounding box center [198, 53] width 243 height 27
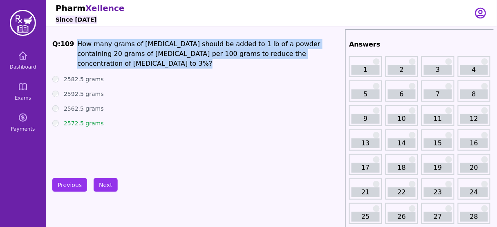
click at [252, 53] on span "How many grams of [MEDICAL_DATA] should be added to 1 lb of a powder containing…" at bounding box center [198, 53] width 243 height 27
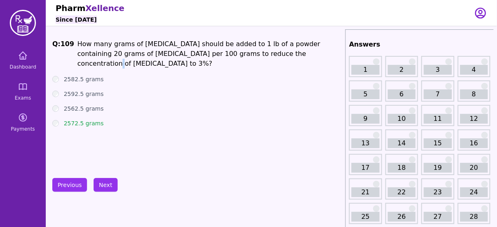
click at [252, 53] on span "How many grams of [MEDICAL_DATA] should be added to 1 lb of a powder containing…" at bounding box center [198, 53] width 243 height 27
click at [155, 47] on span "How many grams of [MEDICAL_DATA] should be added to 1 lb of a powder containing…" at bounding box center [198, 53] width 243 height 27
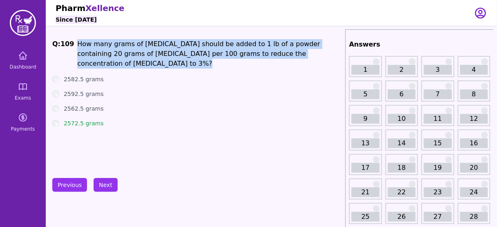
click at [155, 47] on span "How many grams of [MEDICAL_DATA] should be added to 1 lb of a powder containing…" at bounding box center [198, 53] width 243 height 27
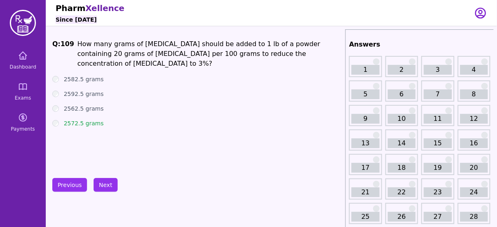
click at [176, 45] on span "How many grams of [MEDICAL_DATA] should be added to 1 lb of a powder containing…" at bounding box center [198, 53] width 243 height 27
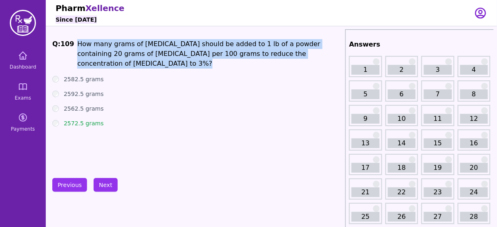
click at [176, 45] on span "How many grams of [MEDICAL_DATA] should be added to 1 lb of a powder containing…" at bounding box center [198, 53] width 243 height 27
click at [108, 187] on button "Next" at bounding box center [106, 185] width 24 height 14
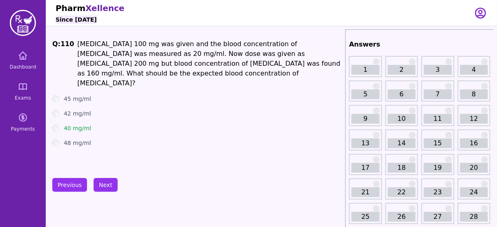
click at [173, 139] on div "48 mg/ml" at bounding box center [196, 143] width 289 height 8
click at [158, 56] on span "[MEDICAL_DATA] 100 mg was given and the blood concentration of [MEDICAL_DATA] w…" at bounding box center [208, 63] width 263 height 47
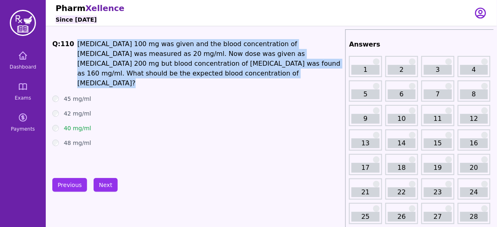
click at [158, 56] on span "[MEDICAL_DATA] 100 mg was given and the blood concentration of [MEDICAL_DATA] w…" at bounding box center [208, 63] width 263 height 47
click at [102, 188] on button "Next" at bounding box center [106, 185] width 24 height 14
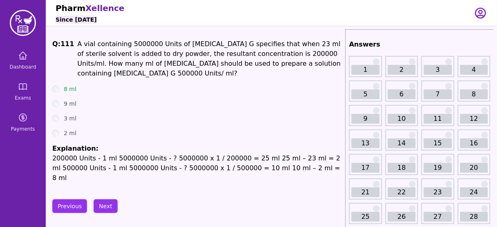
click at [138, 134] on div "2 ml" at bounding box center [196, 133] width 289 height 8
